Goal: Information Seeking & Learning: Learn about a topic

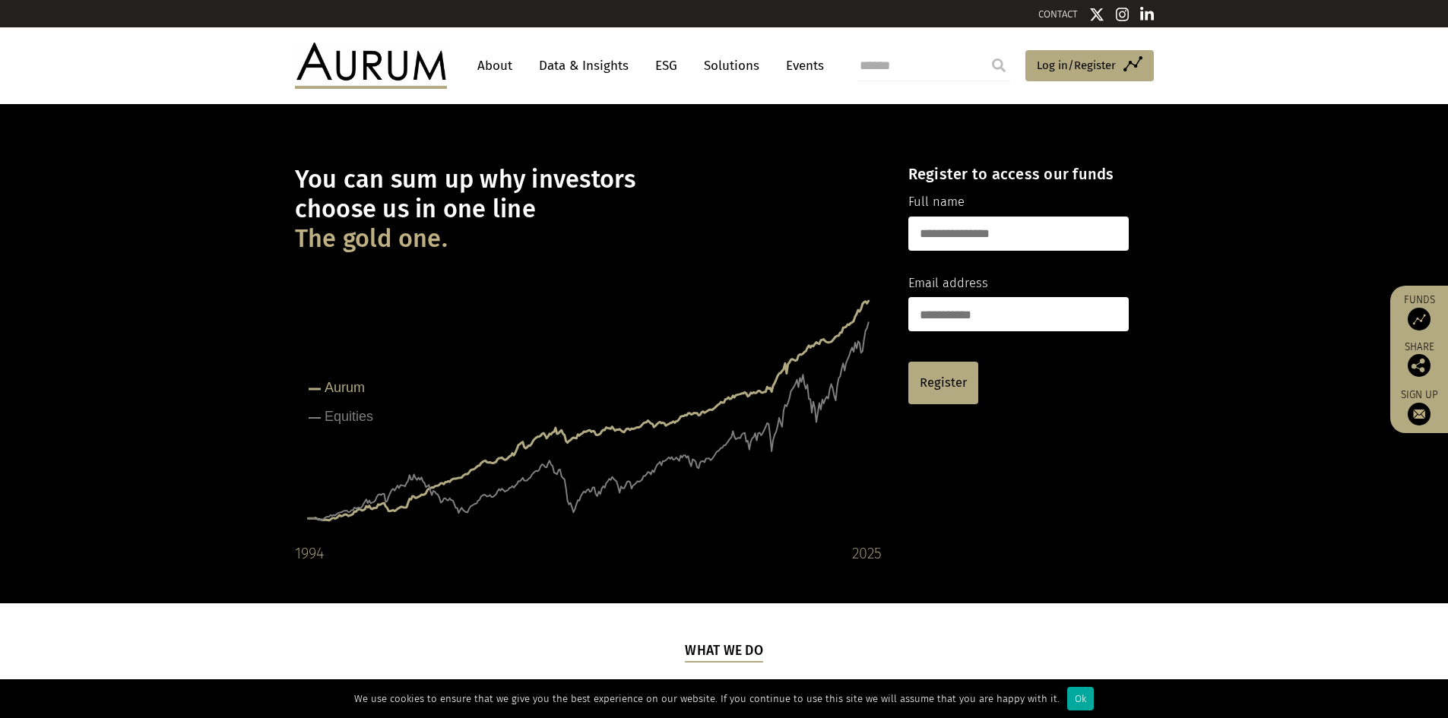
click at [493, 65] on link "About" at bounding box center [495, 66] width 50 height 28
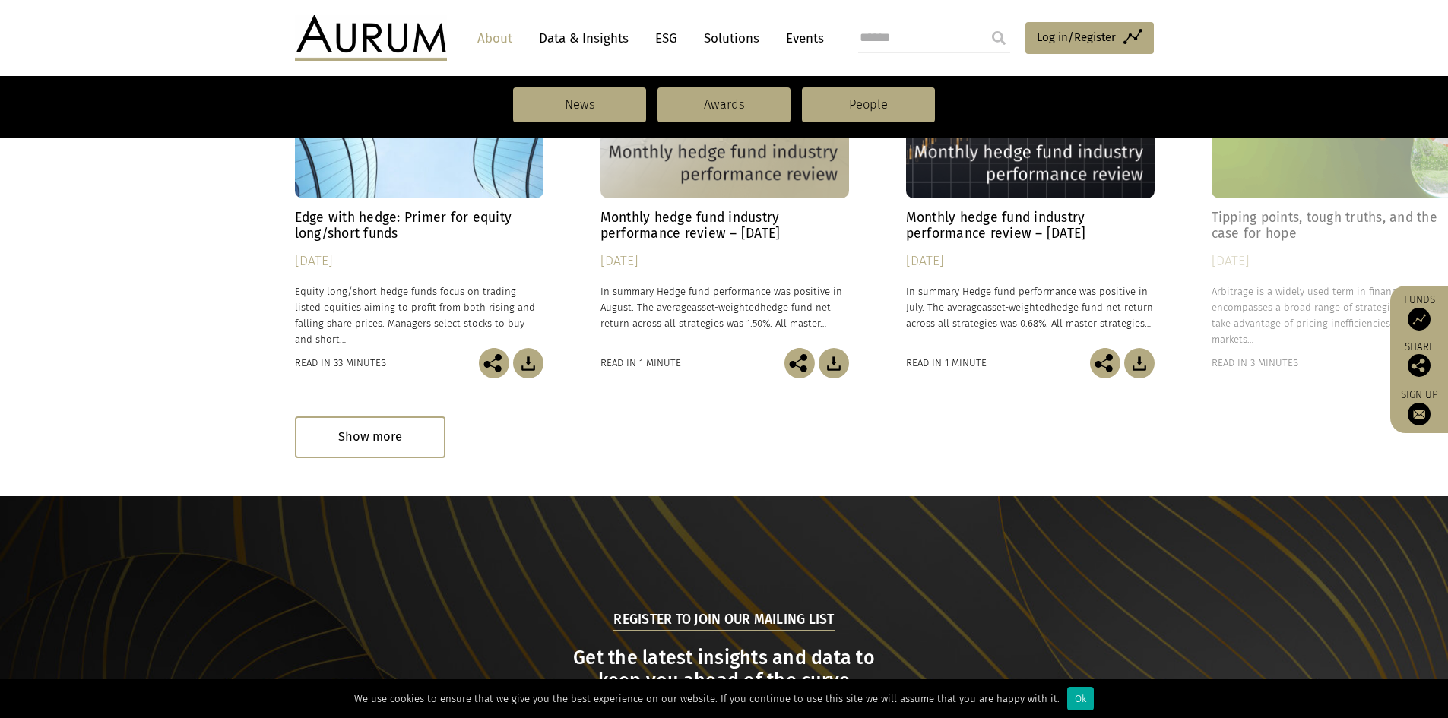
scroll to position [1559, 0]
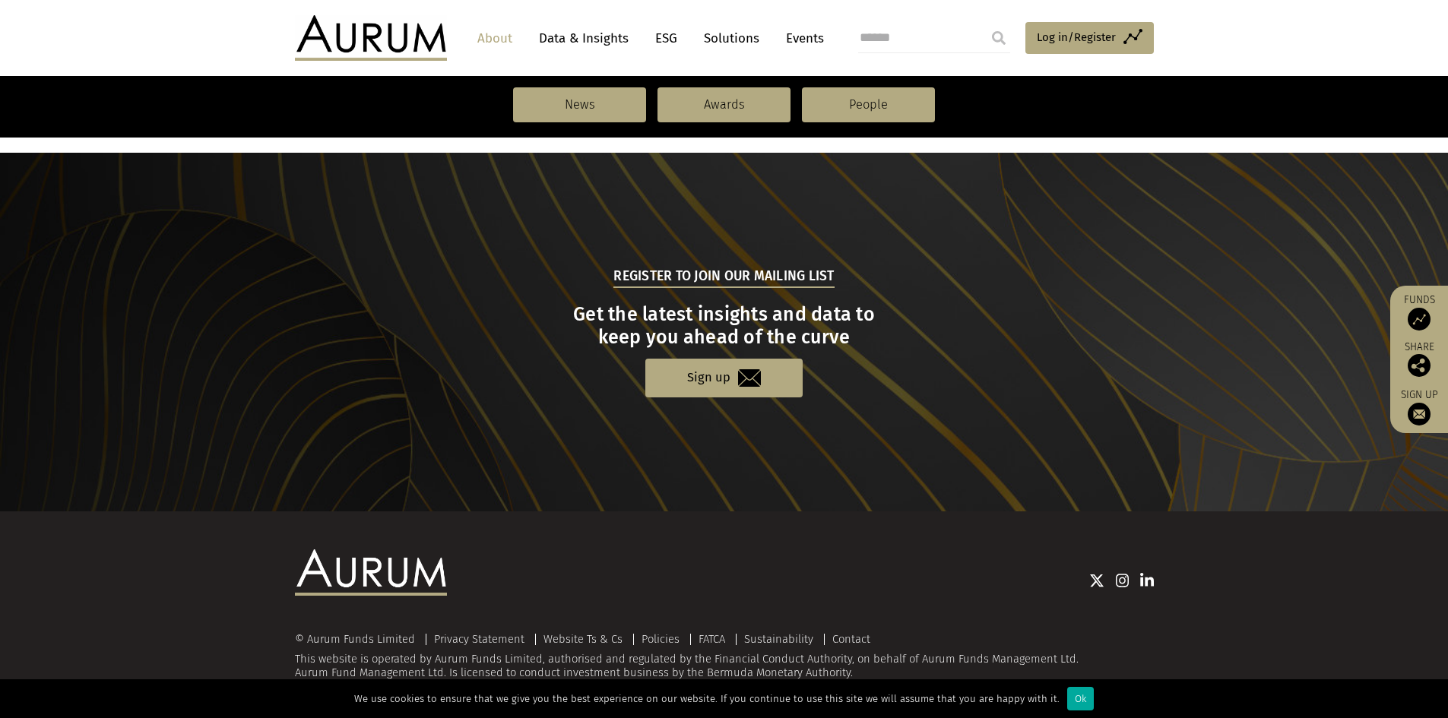
click at [812, 36] on link "Events" at bounding box center [801, 38] width 46 height 28
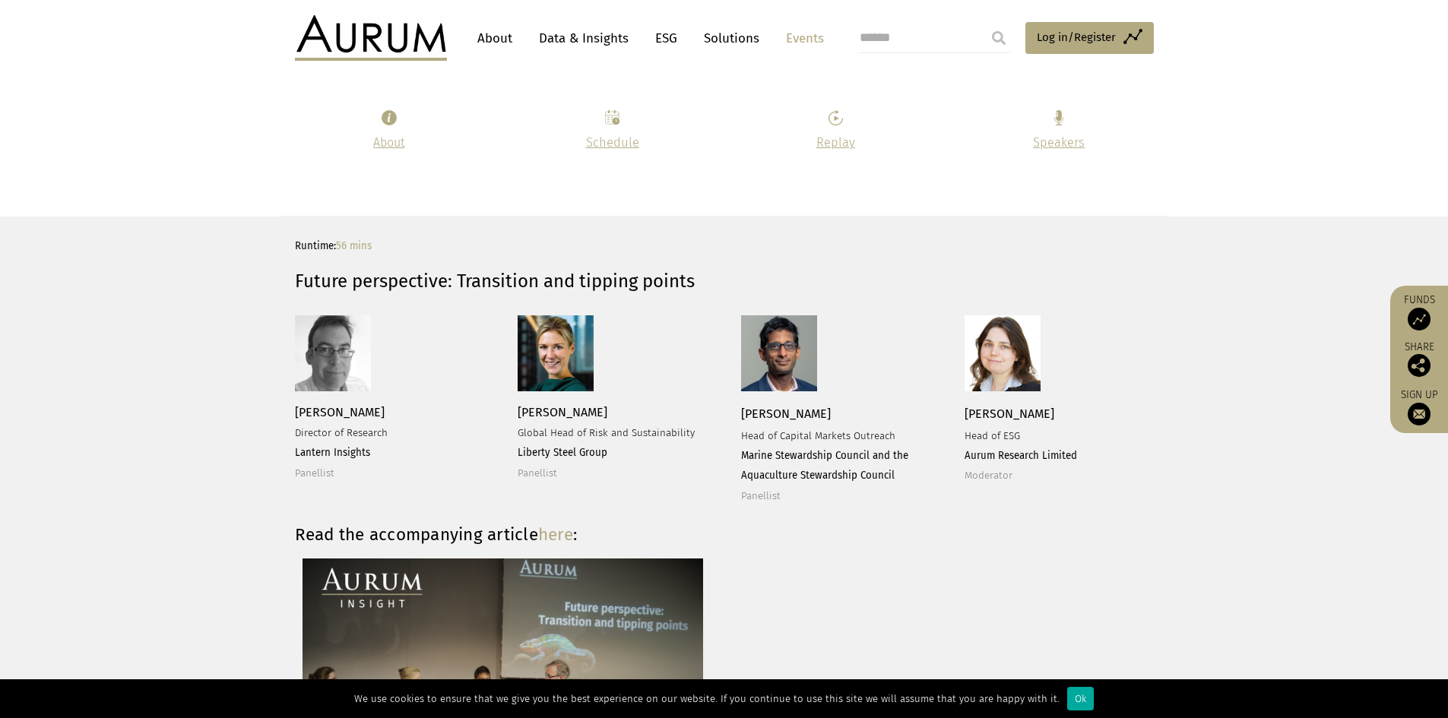
scroll to position [1748, 0]
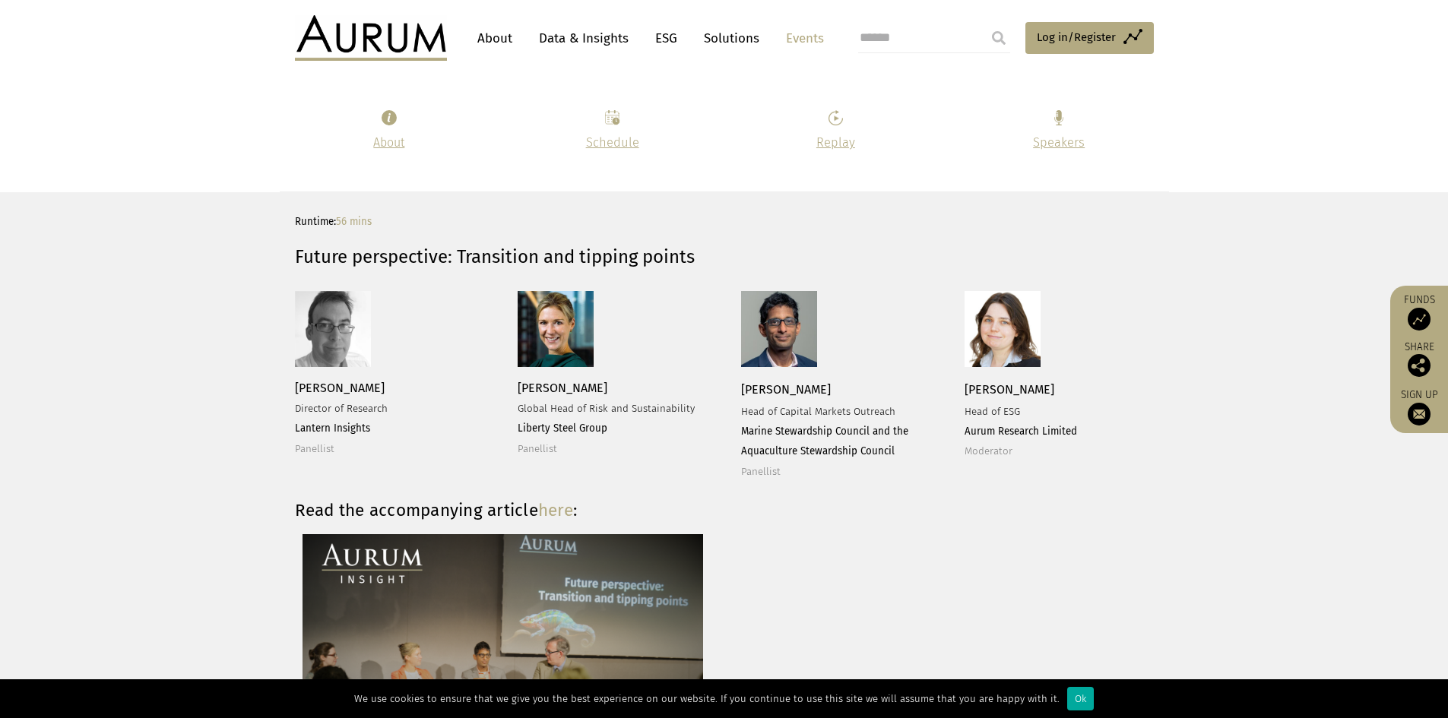
click at [590, 46] on link "Data & Insights" at bounding box center [583, 38] width 105 height 28
